Goal: Find specific page/section: Find specific page/section

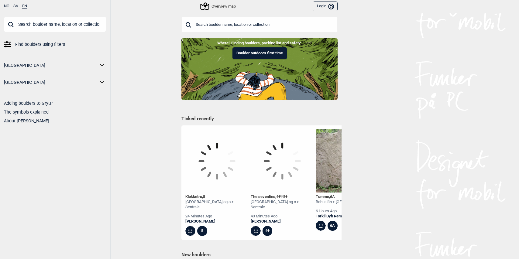
click at [246, 25] on input "text" at bounding box center [260, 25] width 156 height 16
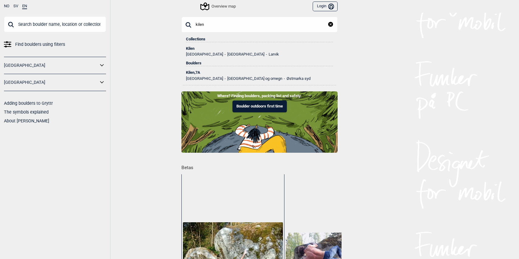
type input "kilen"
click at [191, 71] on div "Kilen , 7A" at bounding box center [259, 73] width 147 height 4
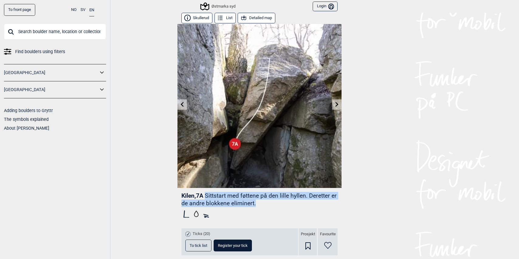
drag, startPoint x: 258, startPoint y: 204, endPoint x: 205, endPoint y: 195, distance: 53.6
click at [205, 195] on header "Kilen , 7A Sittstart med føttene på den lille hyllen. Deretter er de andre blok…" at bounding box center [260, 199] width 156 height 15
copy p "Sittstart med føttene på den lille hyllen. Deretter er de andre blokkene elimin…"
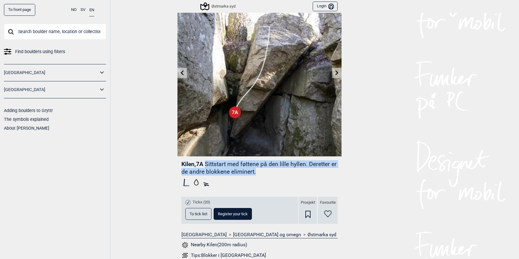
scroll to position [190, 0]
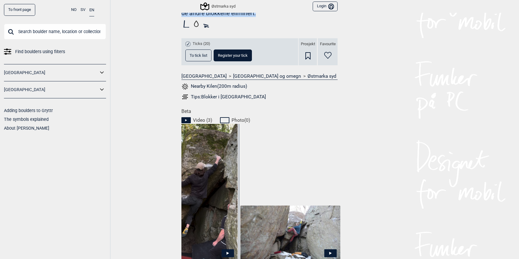
click at [197, 59] on button "To tick list" at bounding box center [198, 56] width 26 height 12
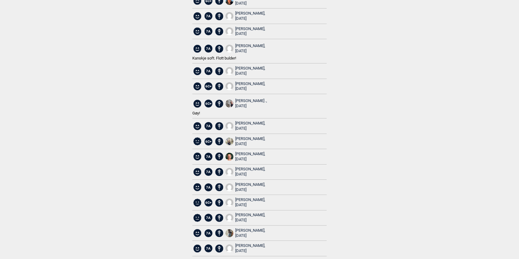
scroll to position [3, 0]
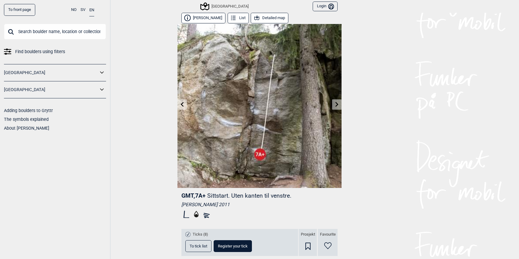
scroll to position [0, 306]
click at [36, 34] on input "text" at bounding box center [55, 32] width 102 height 16
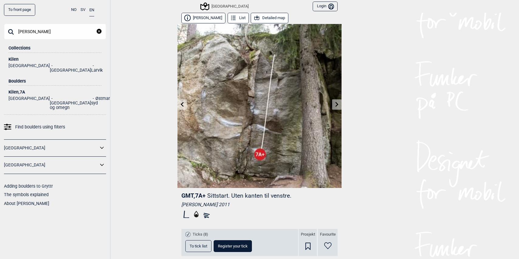
type input "kilen"
click at [13, 90] on div "Kilen , 7A" at bounding box center [55, 92] width 93 height 5
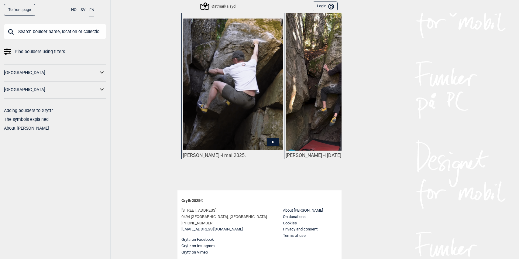
scroll to position [302, 0]
click at [228, 177] on div "Stian Engebretsen - i mai 2025." at bounding box center [233, 98] width 103 height 170
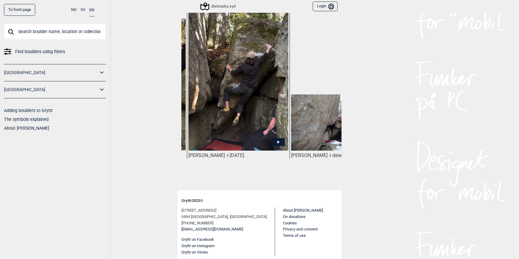
scroll to position [0, 148]
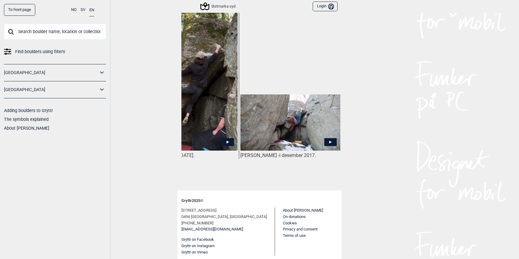
click at [281, 124] on img at bounding box center [290, 123] width 100 height 56
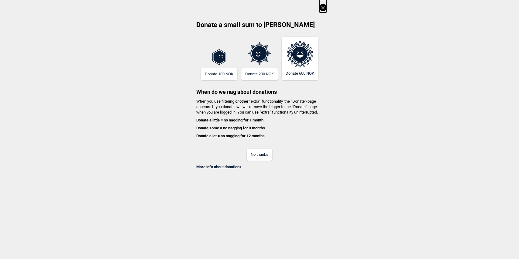
click at [263, 155] on button "No thanks" at bounding box center [260, 155] width 26 height 12
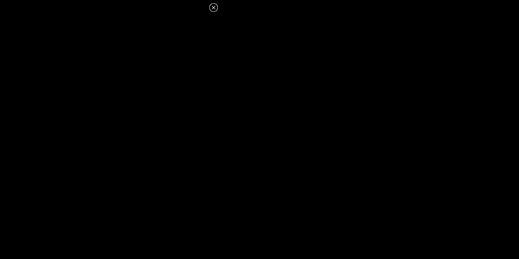
click at [214, 8] on icon at bounding box center [213, 7] width 7 height 7
